Goal: Information Seeking & Learning: Learn about a topic

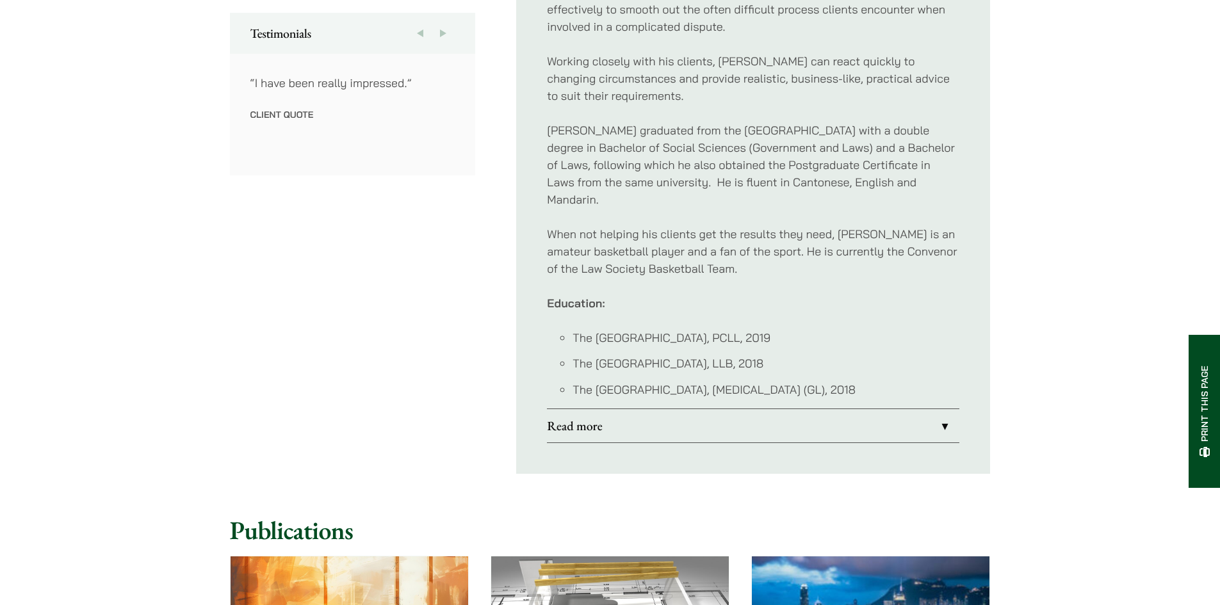
scroll to position [640, 0]
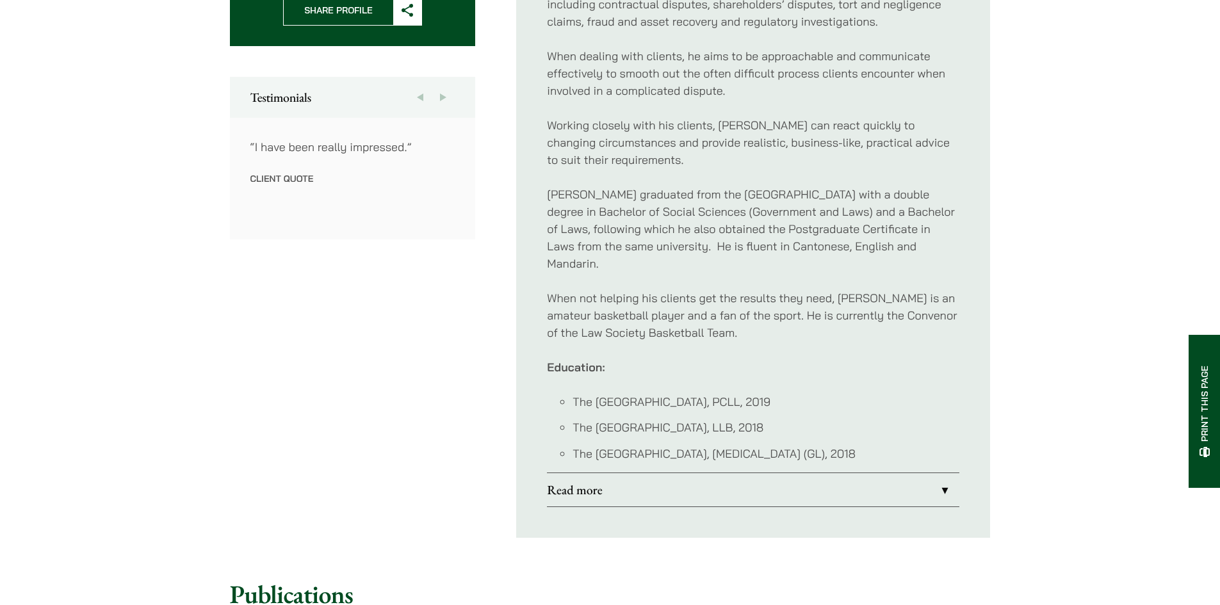
click at [437, 101] on button "Next" at bounding box center [443, 97] width 23 height 41
click at [679, 481] on link "Read more" at bounding box center [753, 489] width 412 height 33
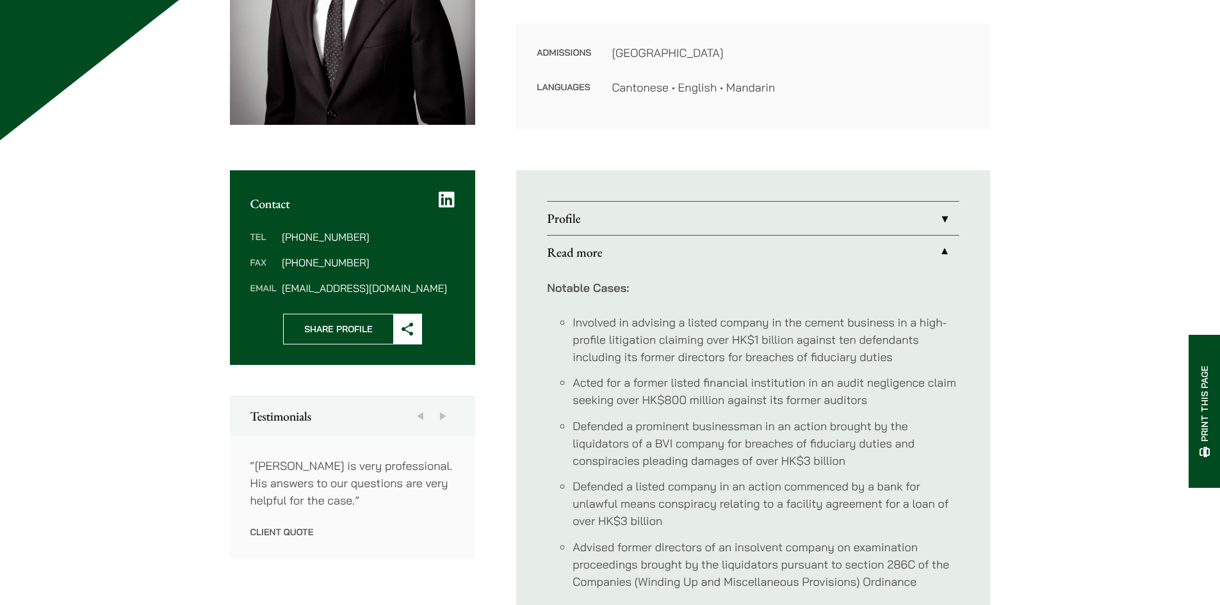
scroll to position [320, 0]
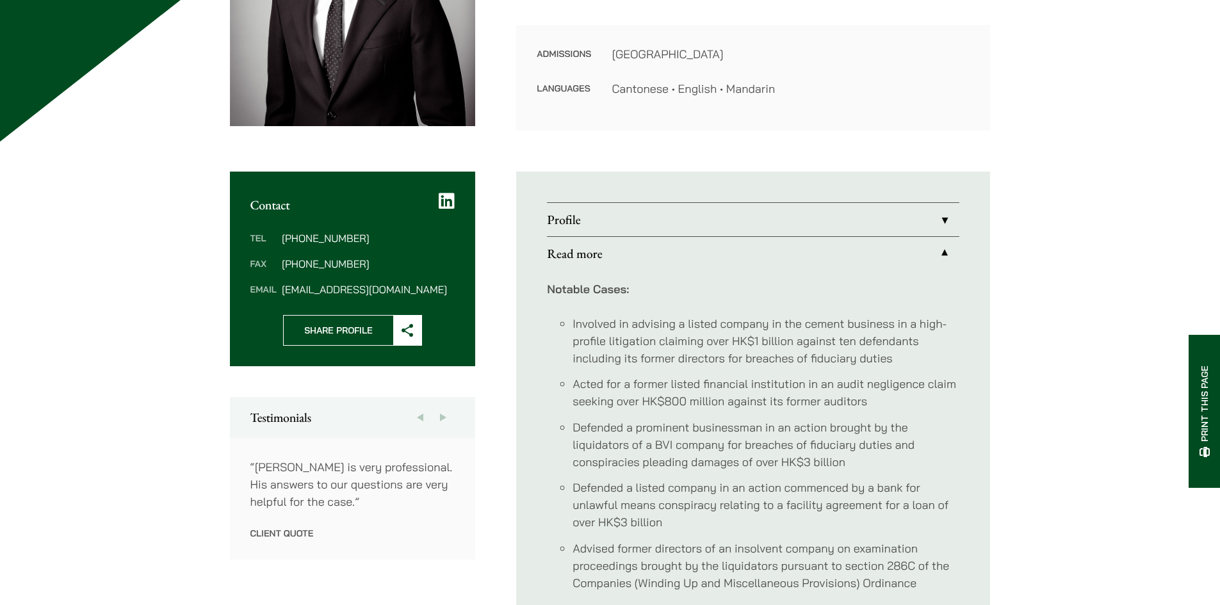
click at [654, 216] on link "Profile" at bounding box center [753, 219] width 412 height 33
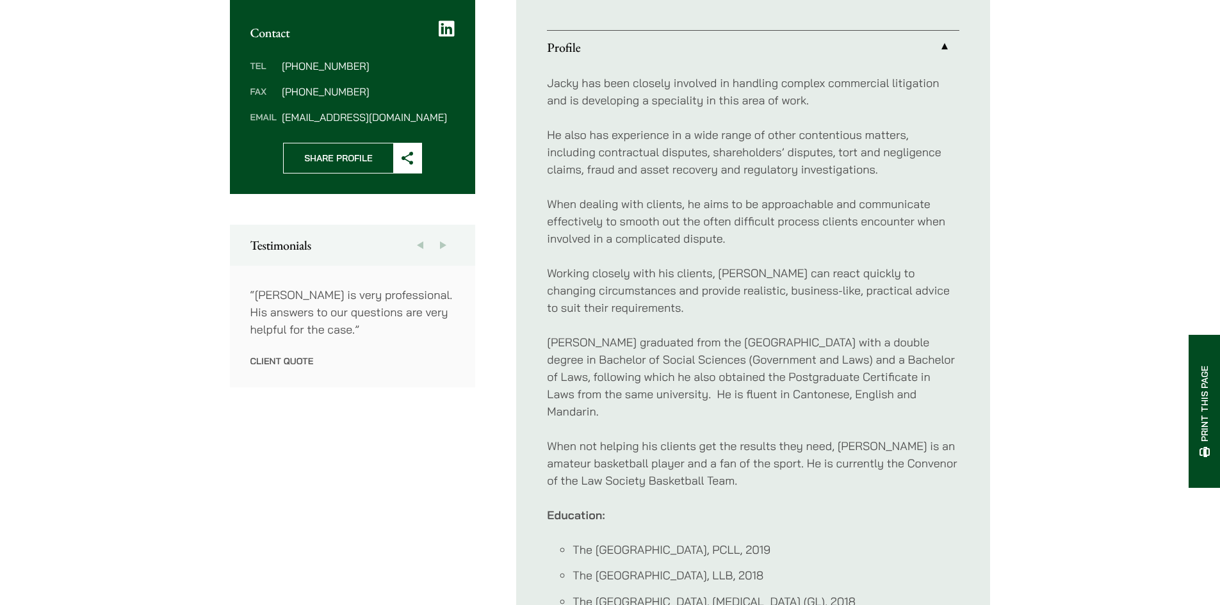
scroll to position [768, 0]
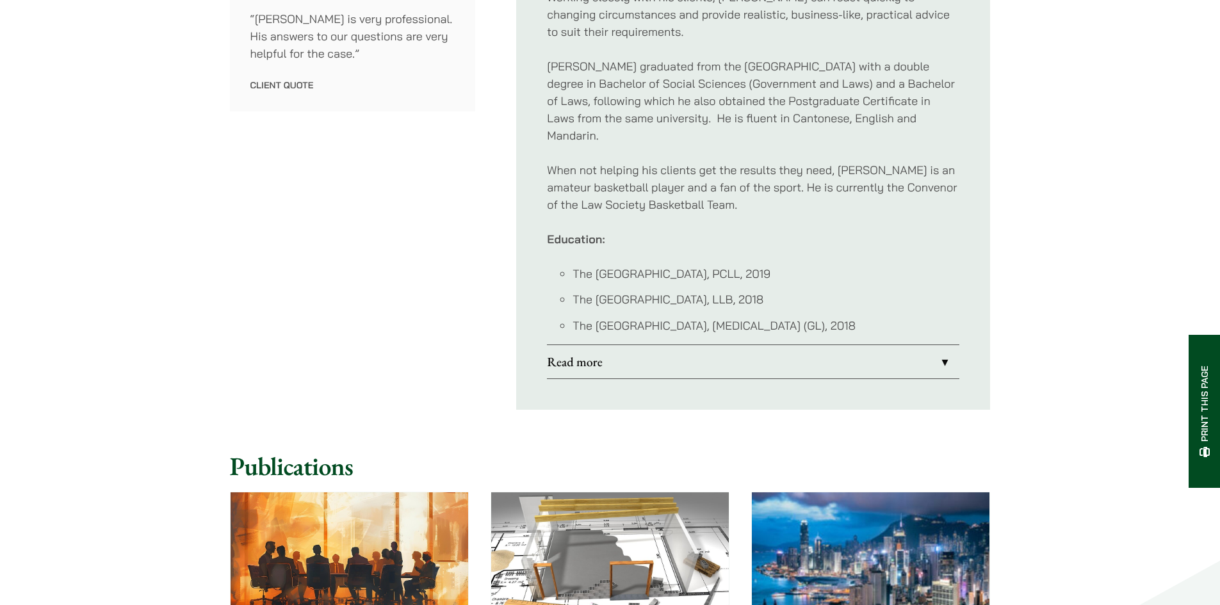
click at [680, 353] on link "Read more" at bounding box center [753, 361] width 412 height 33
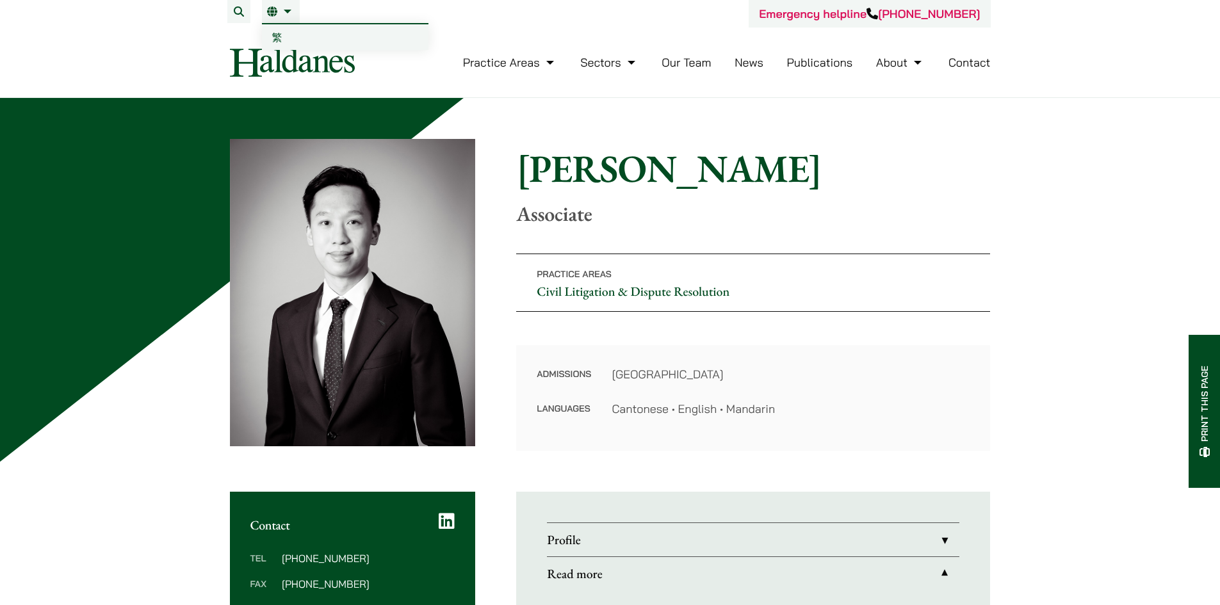
click at [277, 19] on li "EN 繁" at bounding box center [281, 11] width 38 height 23
click at [279, 29] on link "繁" at bounding box center [345, 37] width 166 height 26
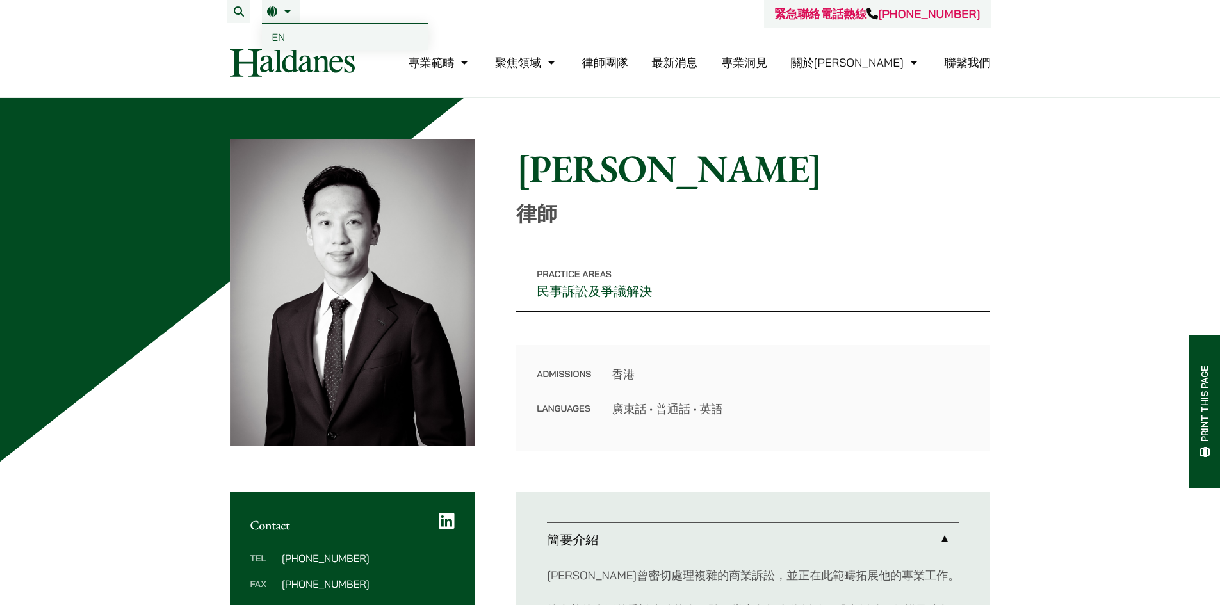
click at [280, 39] on span "EN" at bounding box center [278, 37] width 13 height 13
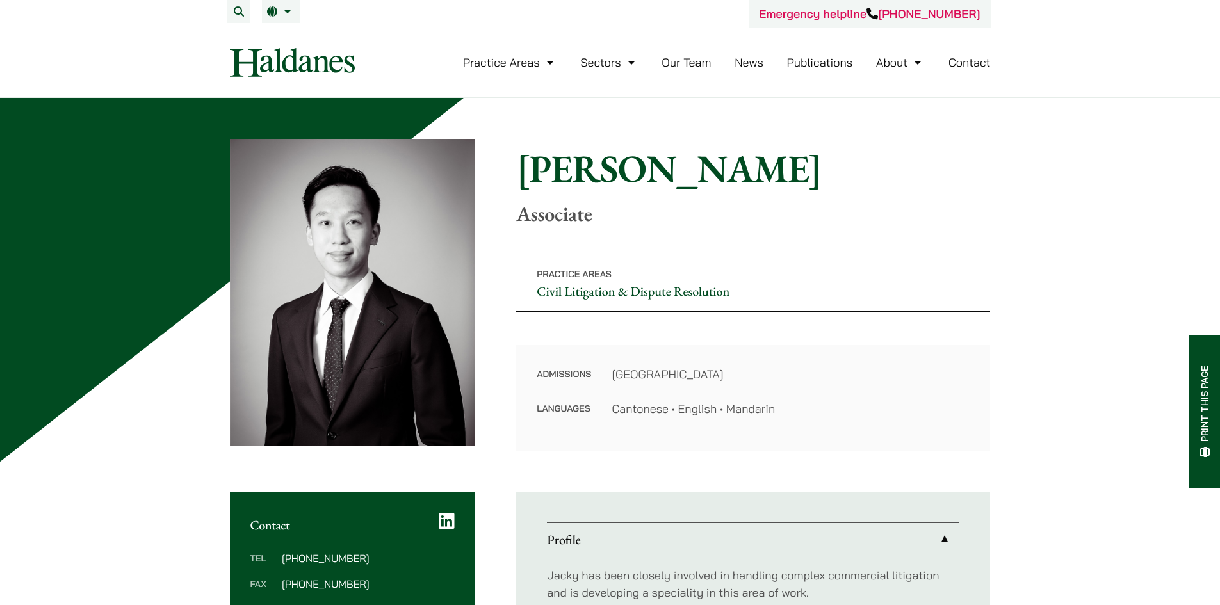
click at [263, 56] on img at bounding box center [292, 62] width 125 height 29
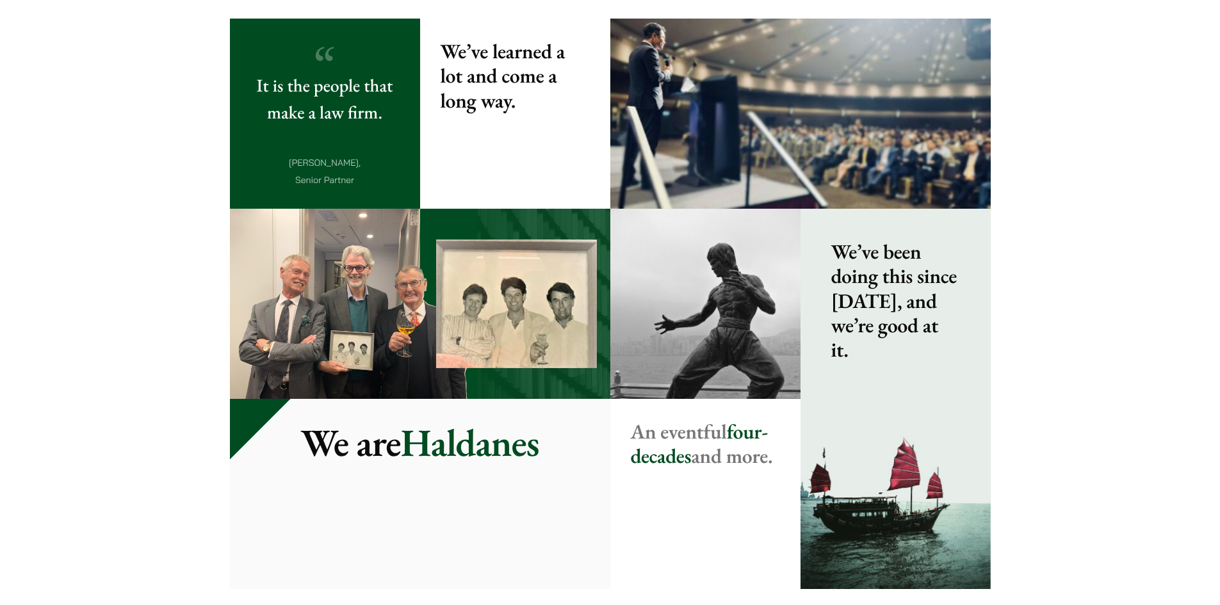
scroll to position [1409, 0]
